Goal: Information Seeking & Learning: Find specific fact

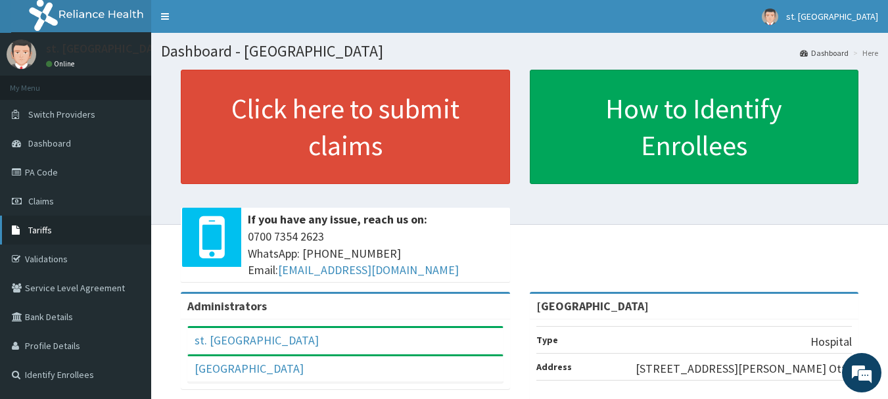
click at [36, 219] on link "Tariffs" at bounding box center [75, 229] width 151 height 29
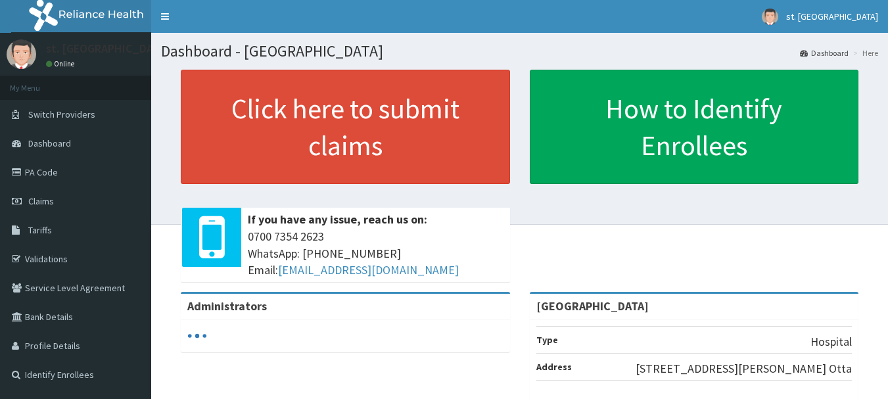
click at [66, 177] on link "PA Code" at bounding box center [75, 172] width 151 height 29
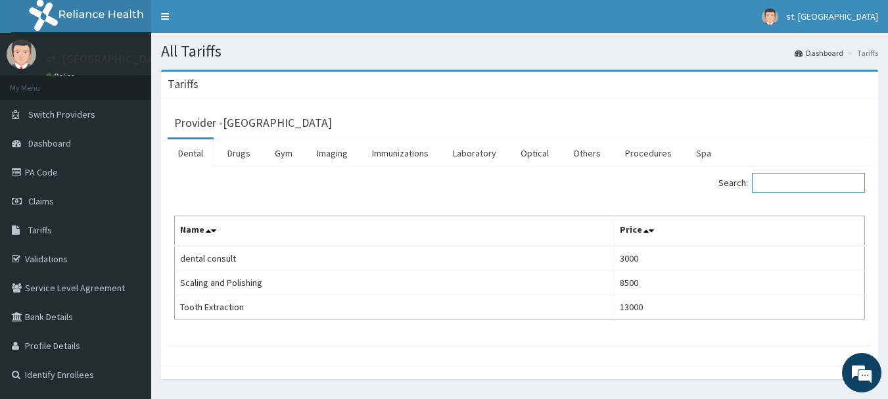
click at [795, 187] on input "Search:" at bounding box center [808, 183] width 113 height 20
click at [334, 146] on link "Imaging" at bounding box center [332, 153] width 52 height 28
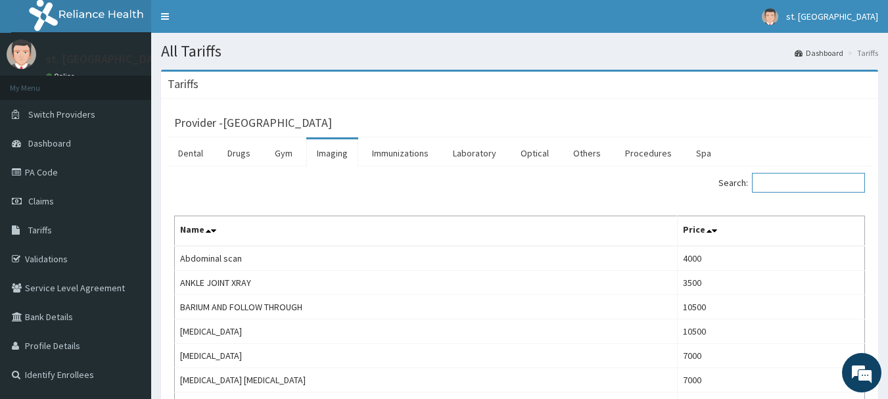
click at [795, 178] on input "Search:" at bounding box center [808, 183] width 113 height 20
click at [785, 173] on input "Search:" at bounding box center [808, 183] width 113 height 20
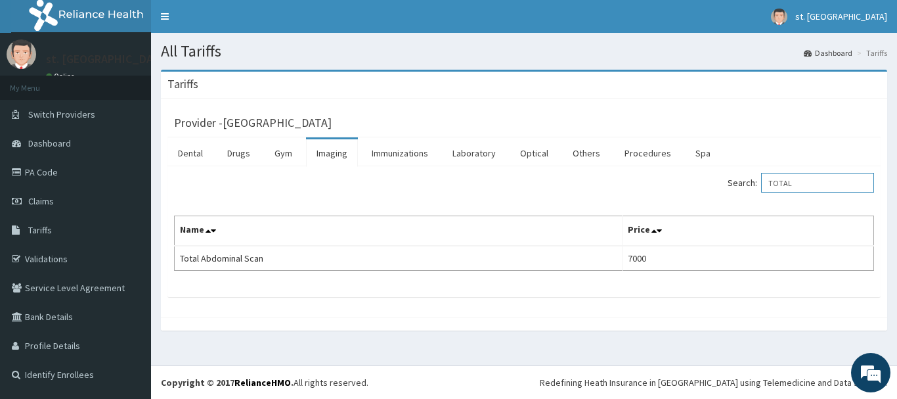
type input "TOTAL"
